Goal: Communication & Community: Answer question/provide support

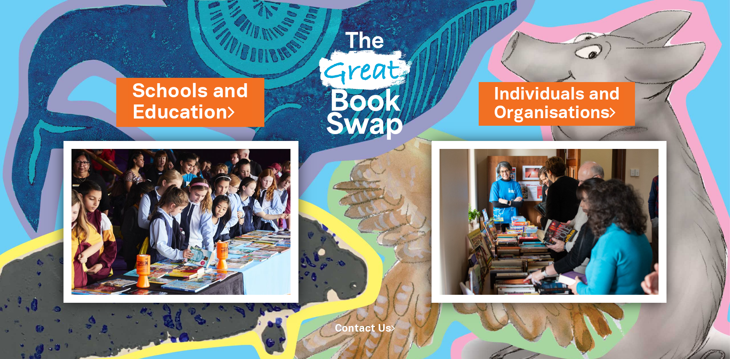
click at [166, 90] on link "Schools and Education" at bounding box center [190, 102] width 116 height 48
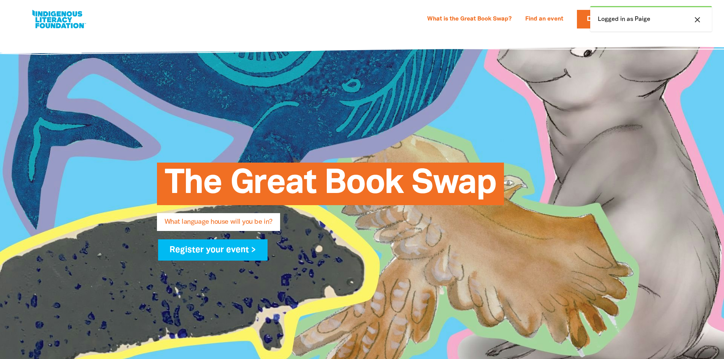
select select "early-learning"
click at [650, 18] on div "close Logged in as Paige" at bounding box center [651, 18] width 122 height 25
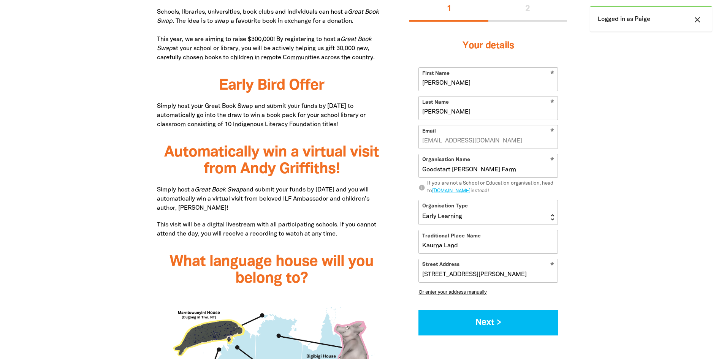
scroll to position [570, 0]
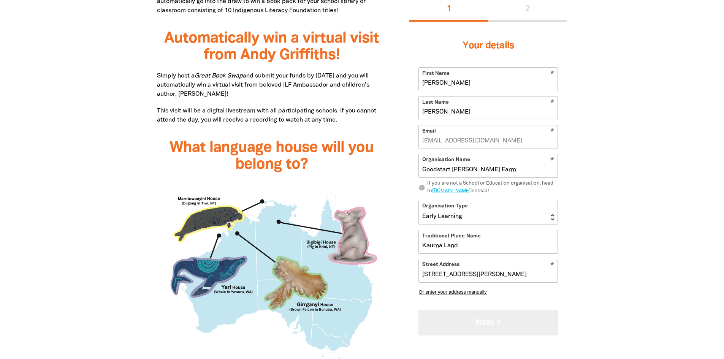
click at [484, 320] on button "Next >" at bounding box center [489, 322] width 140 height 25
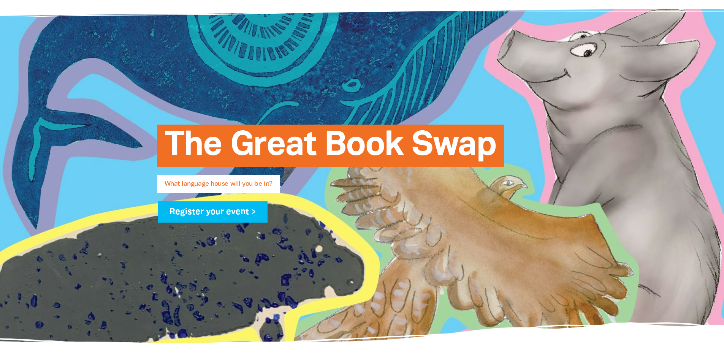
scroll to position [0, 0]
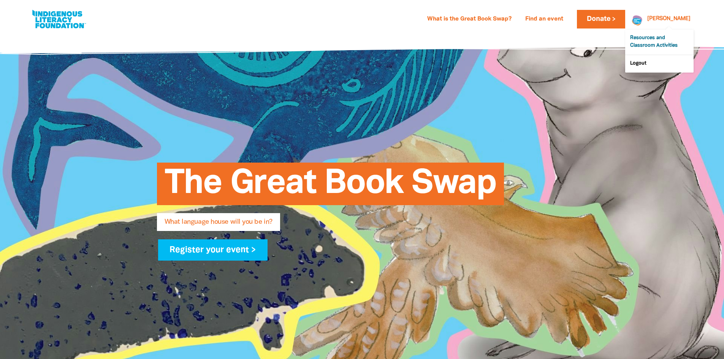
click at [650, 48] on link "Resources and Classroom Activities" at bounding box center [659, 42] width 68 height 25
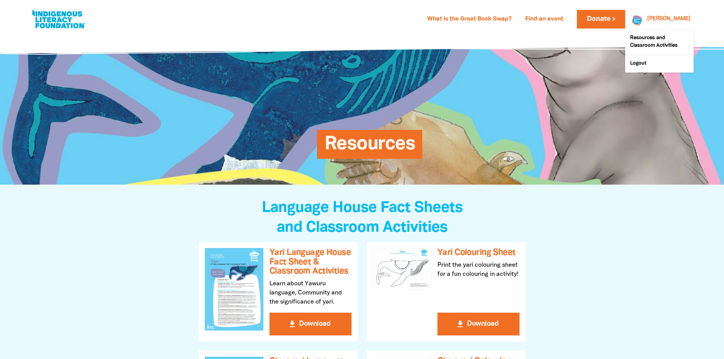
click at [678, 22] on link "[PERSON_NAME]" at bounding box center [668, 18] width 43 height 5
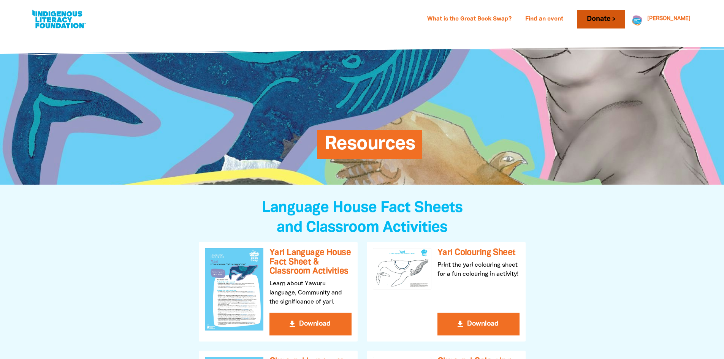
click at [624, 17] on link "Donate" at bounding box center [601, 19] width 48 height 19
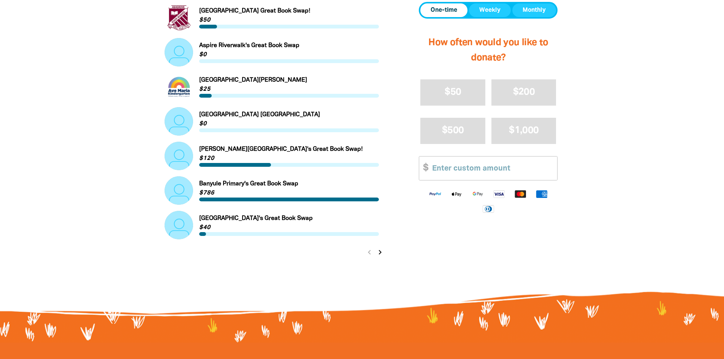
scroll to position [684, 0]
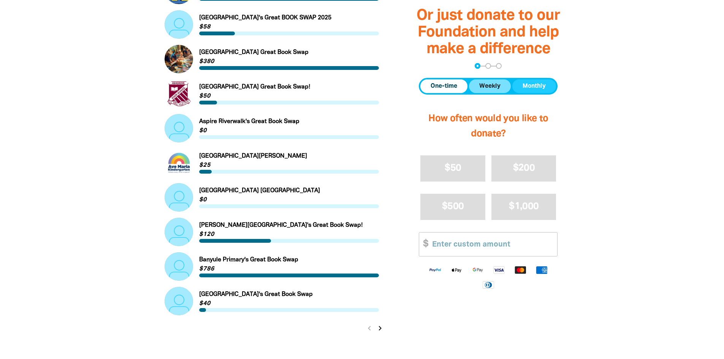
click at [492, 87] on span "Weekly" at bounding box center [489, 86] width 21 height 9
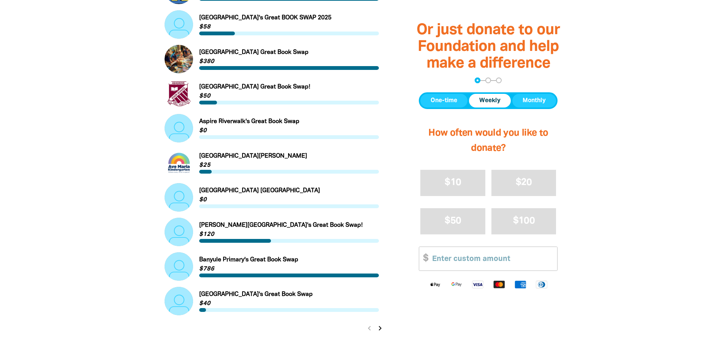
drag, startPoint x: 545, startPoint y: 106, endPoint x: 495, endPoint y: 97, distance: 50.3
click at [544, 105] on span "Monthly" at bounding box center [534, 100] width 23 height 9
click at [437, 101] on span "One-time" at bounding box center [444, 100] width 27 height 9
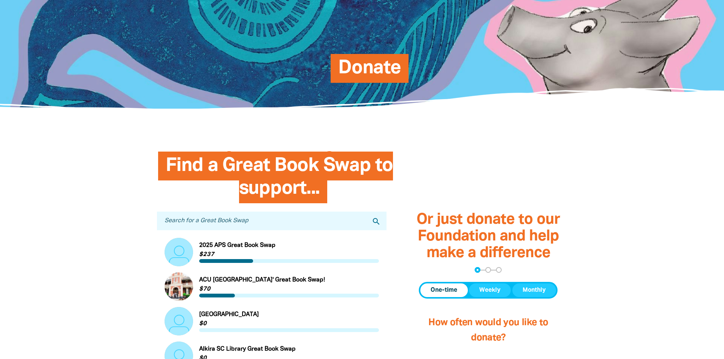
scroll to position [0, 0]
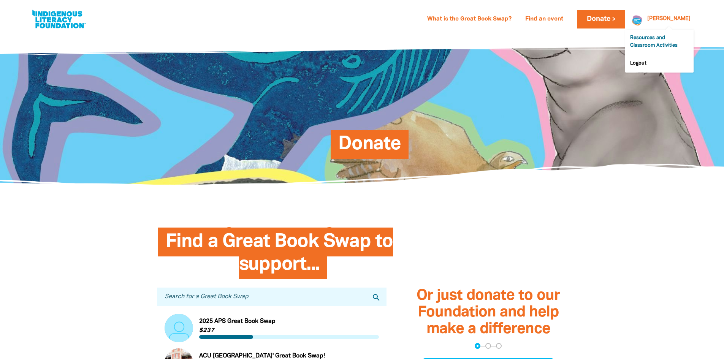
click at [648, 40] on link "Resources and Classroom Activities" at bounding box center [659, 42] width 68 height 25
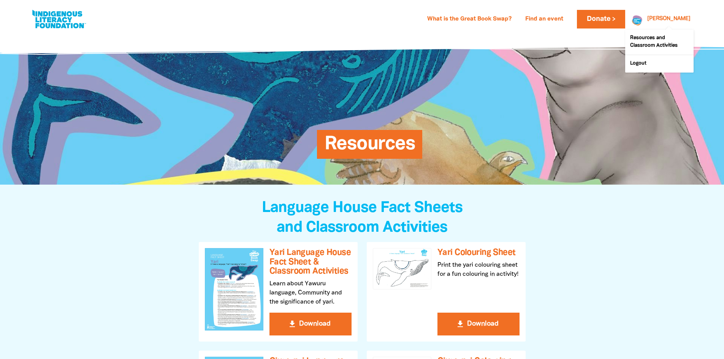
click at [688, 16] on link "[PERSON_NAME]" at bounding box center [668, 18] width 43 height 5
click at [650, 40] on link "Resources and Classroom Activities" at bounding box center [659, 42] width 68 height 25
click at [514, 15] on link "What is the Great Book Swap?" at bounding box center [470, 19] width 94 height 12
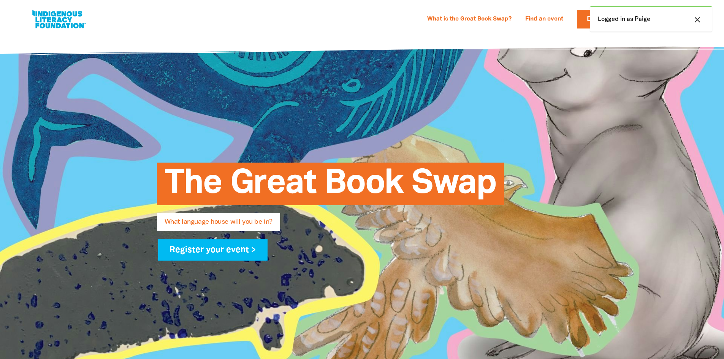
select select "early-learning"
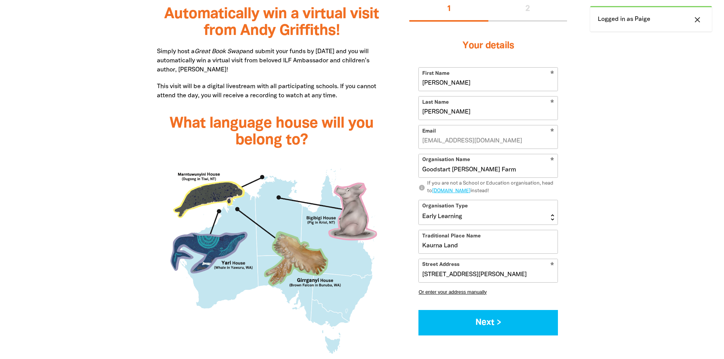
scroll to position [366, 0]
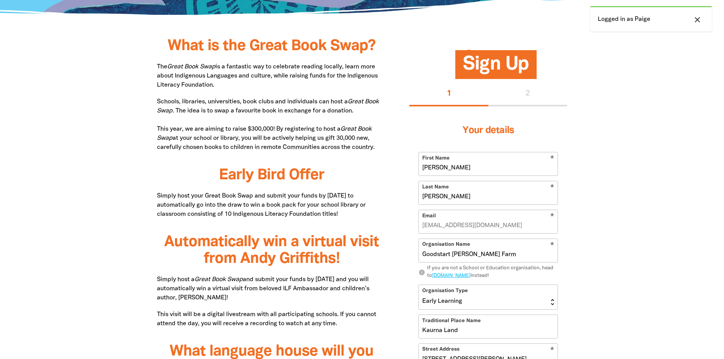
click at [701, 18] on icon "close" at bounding box center [697, 19] width 9 height 9
click at [517, 97] on div "1 2" at bounding box center [488, 94] width 158 height 24
click at [528, 92] on div "1 2" at bounding box center [488, 94] width 158 height 24
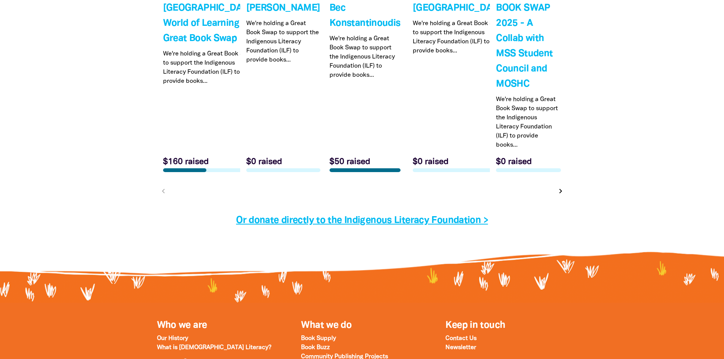
scroll to position [2571, 0]
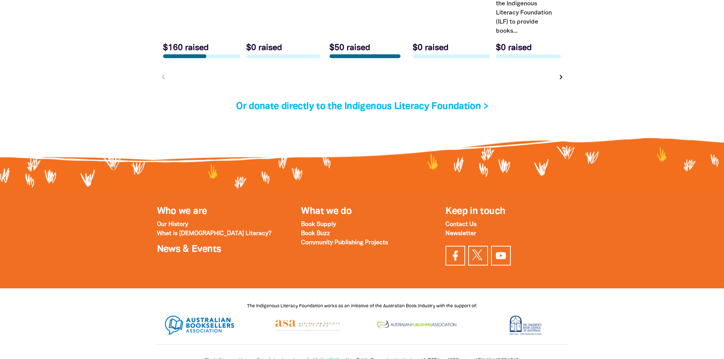
click at [564, 80] on icon "chevron_right" at bounding box center [561, 77] width 9 height 9
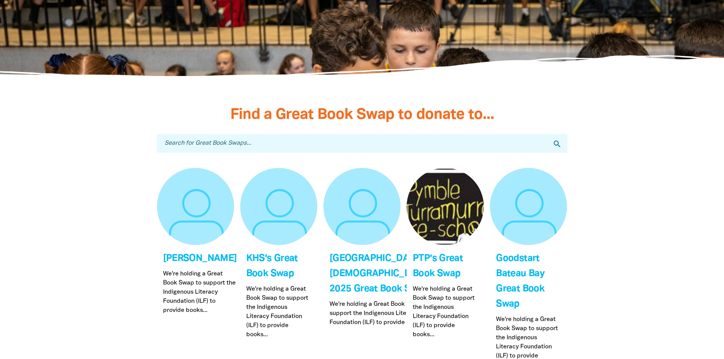
scroll to position [2359, 0]
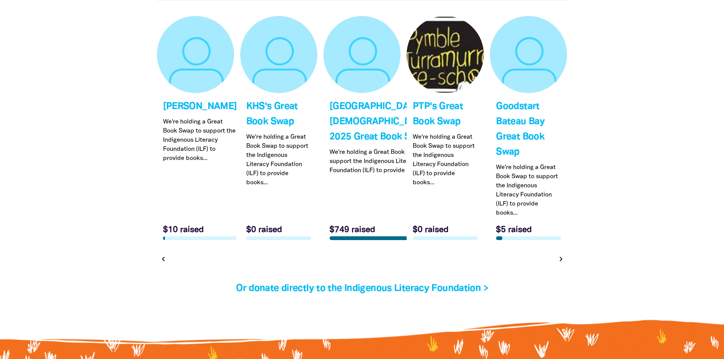
click at [560, 264] on icon "chevron_right" at bounding box center [561, 259] width 9 height 9
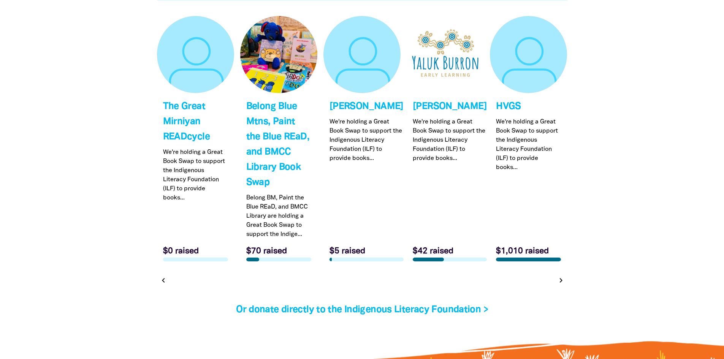
click at [560, 284] on icon "chevron_right" at bounding box center [561, 280] width 9 height 9
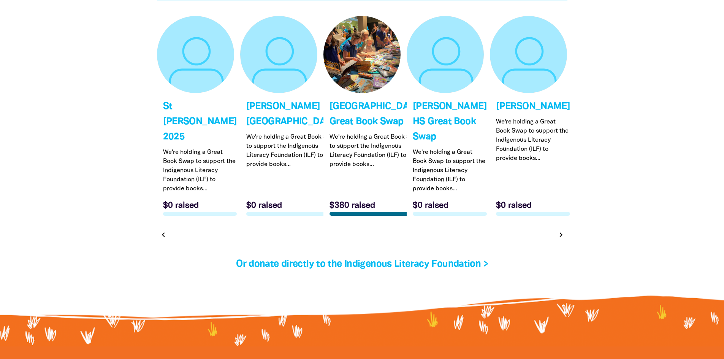
click at [559, 239] on icon "chevron_right" at bounding box center [561, 234] width 9 height 9
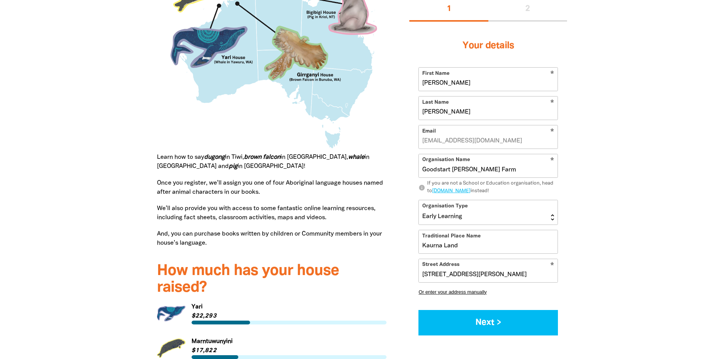
scroll to position [762, 0]
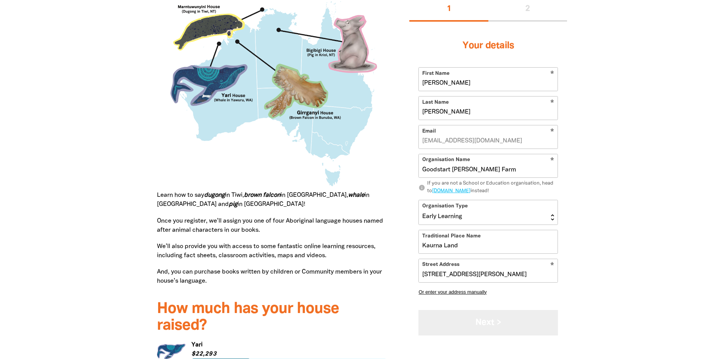
click at [478, 320] on button "Next >" at bounding box center [489, 322] width 140 height 25
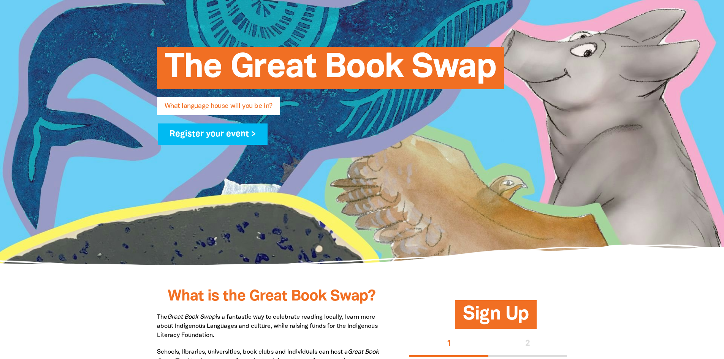
scroll to position [0, 0]
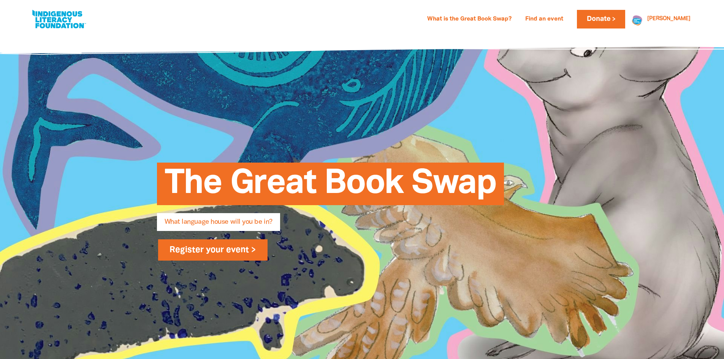
click at [197, 249] on link "Register your event >" at bounding box center [213, 249] width 110 height 21
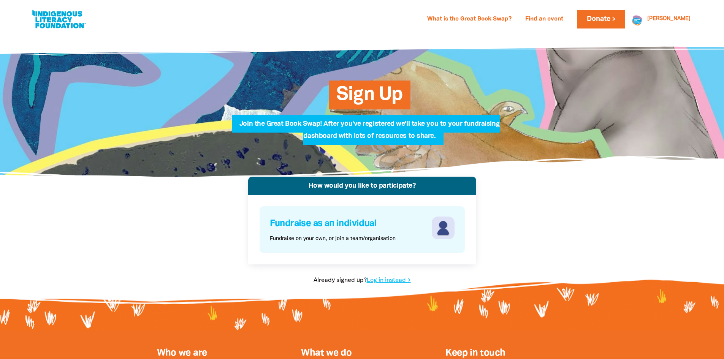
click at [400, 241] on div "Fundraise as an individual Fundraise on your own, or join a team/organisation" at bounding box center [350, 230] width 160 height 26
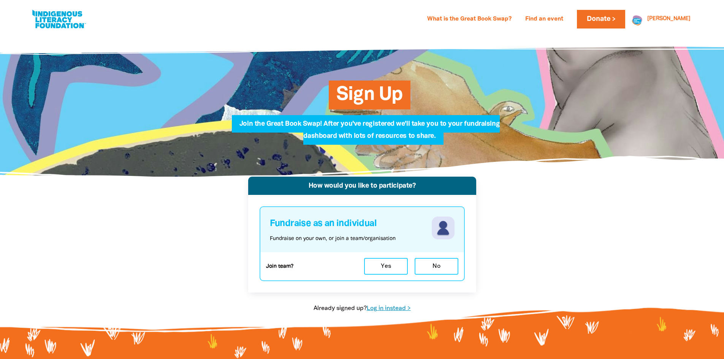
click at [378, 309] on link "Log in instead >" at bounding box center [389, 308] width 44 height 5
select select "early-learning"
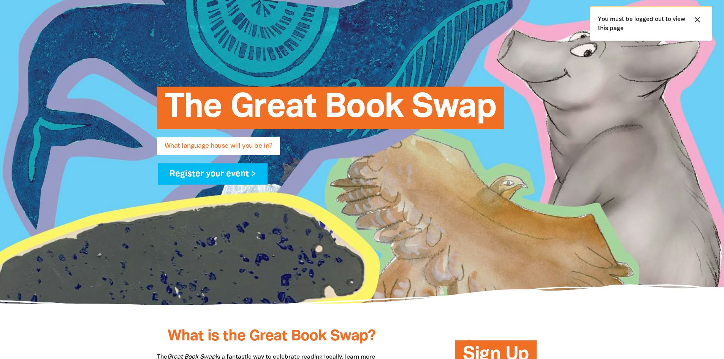
scroll to position [190, 0]
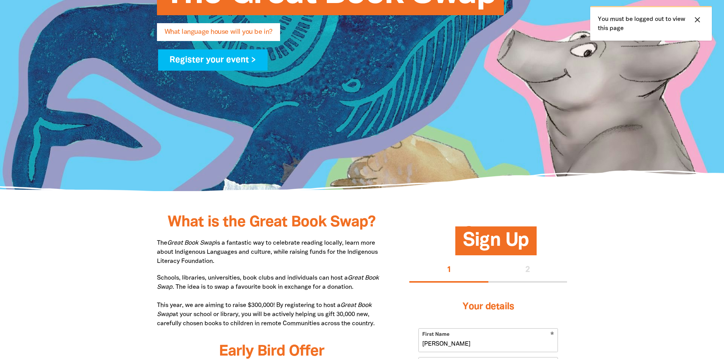
click at [697, 17] on icon "close" at bounding box center [697, 19] width 9 height 9
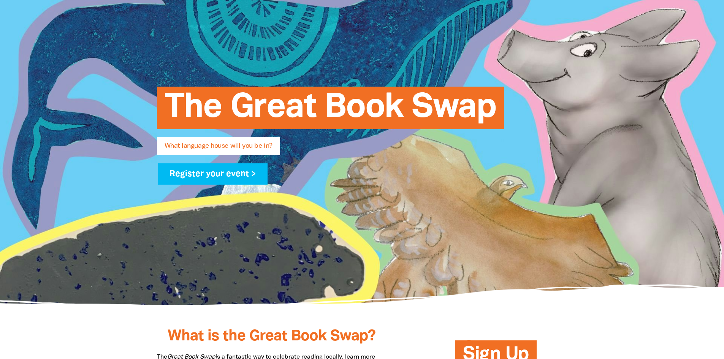
scroll to position [0, 0]
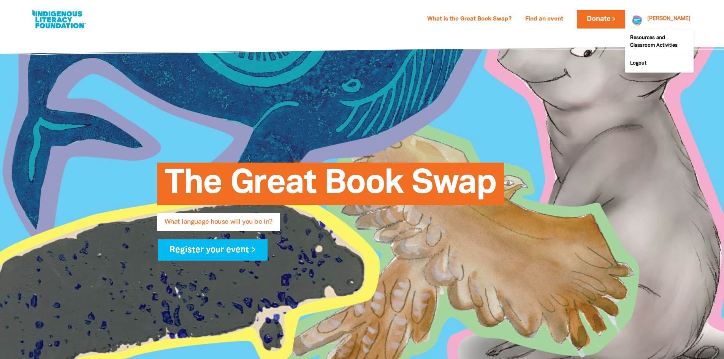
click at [670, 24] on span at bounding box center [659, 45] width 68 height 43
click at [568, 21] on link "Find an event" at bounding box center [544, 19] width 47 height 12
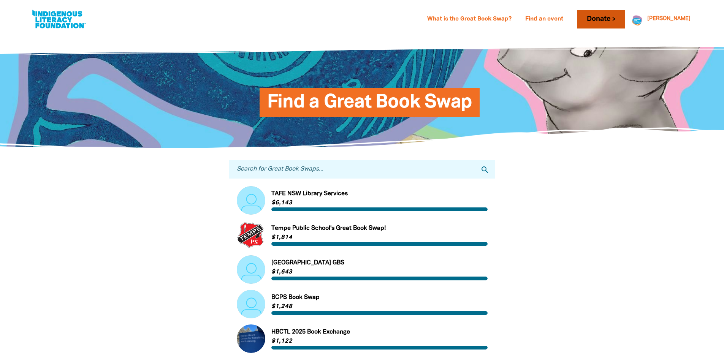
click at [618, 19] on link "Donate" at bounding box center [601, 19] width 48 height 19
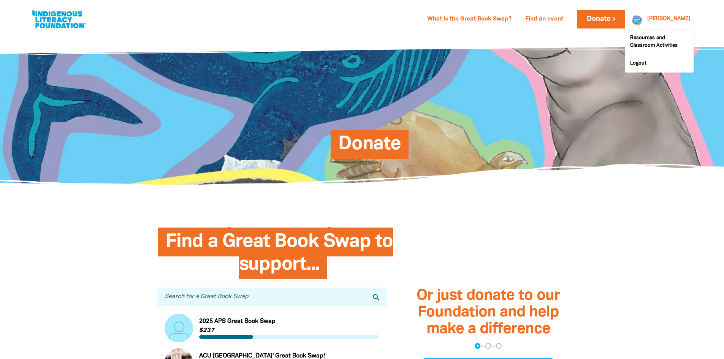
click at [676, 17] on div "[PERSON_NAME]" at bounding box center [668, 18] width 49 height 11
click at [666, 23] on div "Paige Paige Resources and Classroom Activities Logout" at bounding box center [668, 18] width 49 height 11
click at [680, 17] on link "[PERSON_NAME]" at bounding box center [668, 18] width 43 height 5
click at [678, 20] on link "[PERSON_NAME]" at bounding box center [668, 18] width 43 height 5
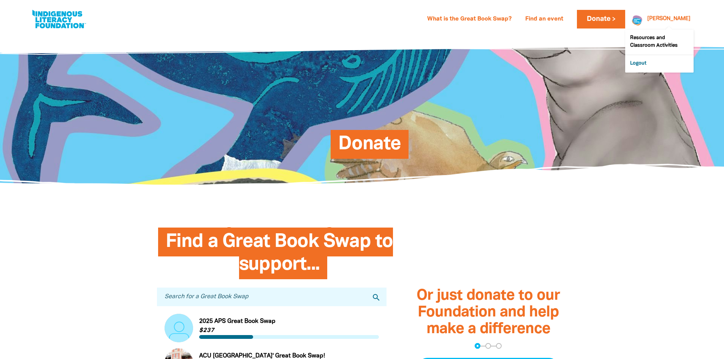
click at [635, 58] on link "Logout" at bounding box center [659, 63] width 68 height 17
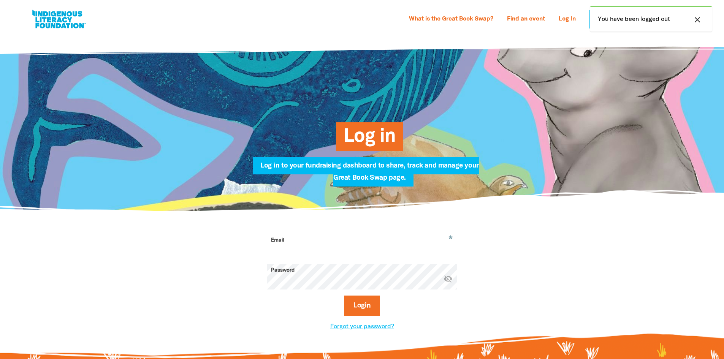
type input "[EMAIL_ADDRESS][DOMAIN_NAME]"
click at [449, 282] on icon "visibility_off" at bounding box center [448, 278] width 9 height 9
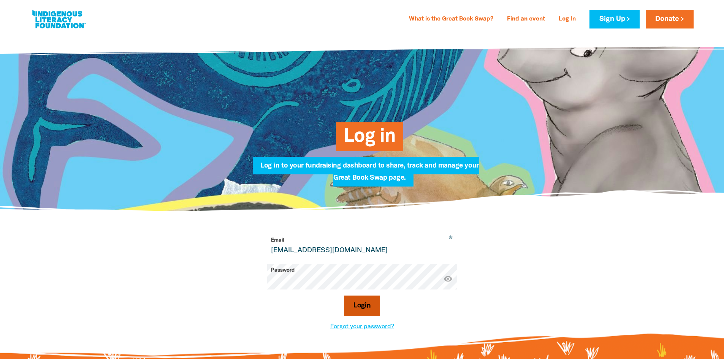
click at [354, 307] on button "Login" at bounding box center [362, 306] width 36 height 21
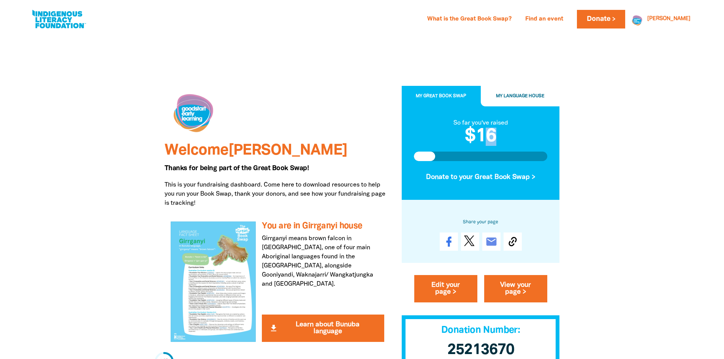
drag, startPoint x: 488, startPoint y: 132, endPoint x: 517, endPoint y: 130, distance: 28.6
click at [517, 130] on h2 "$16" at bounding box center [481, 136] width 134 height 18
click at [518, 129] on h2 "$16" at bounding box center [481, 136] width 134 height 18
click at [503, 138] on h2 "$16" at bounding box center [481, 136] width 134 height 18
click at [499, 135] on h2 "$16" at bounding box center [481, 136] width 134 height 18
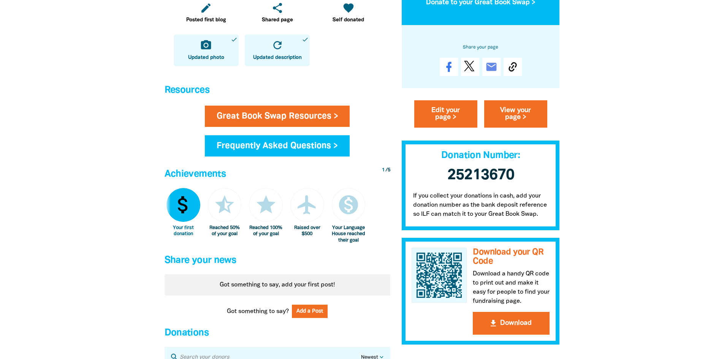
scroll to position [570, 0]
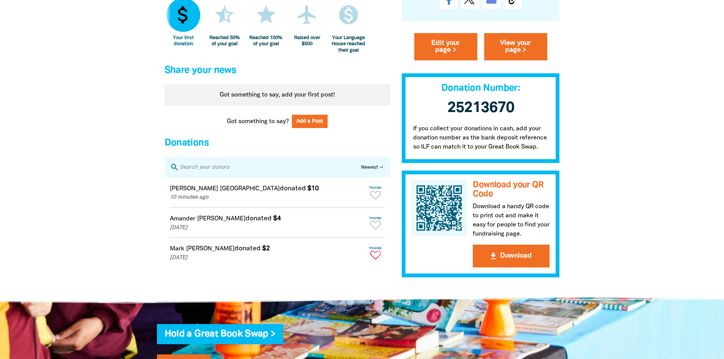
click at [377, 259] on icon "Paginated content" at bounding box center [375, 255] width 11 height 9
type textarea "Thanks Mark for your donation!"
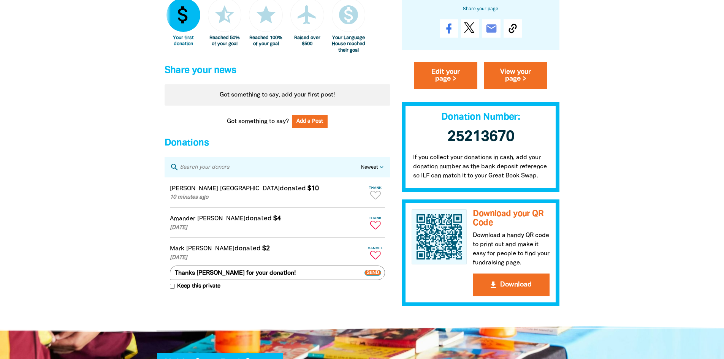
click at [376, 230] on icon "Paginated content" at bounding box center [375, 225] width 11 height 9
type textarea "Thanks Amander for your donation!"
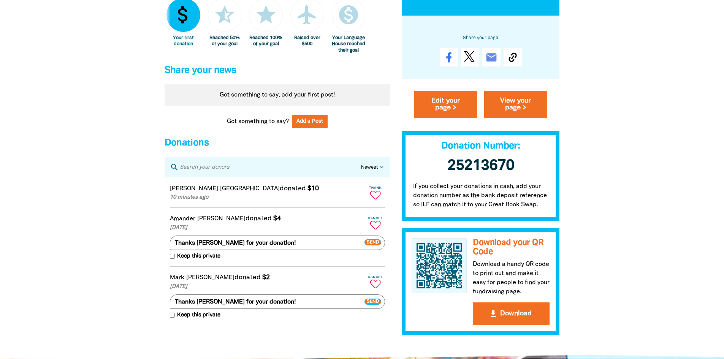
click at [378, 199] on icon "Paginated content" at bounding box center [375, 195] width 11 height 9
type textarea "Thanks Melissa for your donation!"
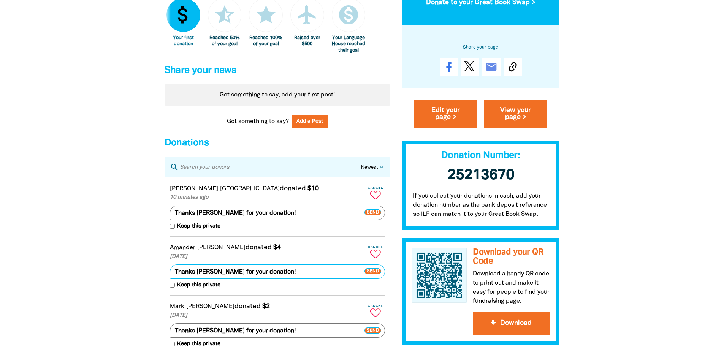
click at [371, 275] on span "Send" at bounding box center [373, 272] width 17 height 6
click at [371, 216] on span "Send" at bounding box center [373, 212] width 17 height 6
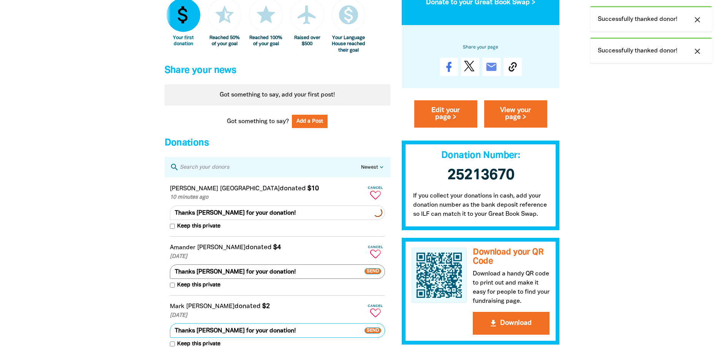
click at [371, 334] on span "Send" at bounding box center [373, 331] width 17 height 6
